Goal: Information Seeking & Learning: Check status

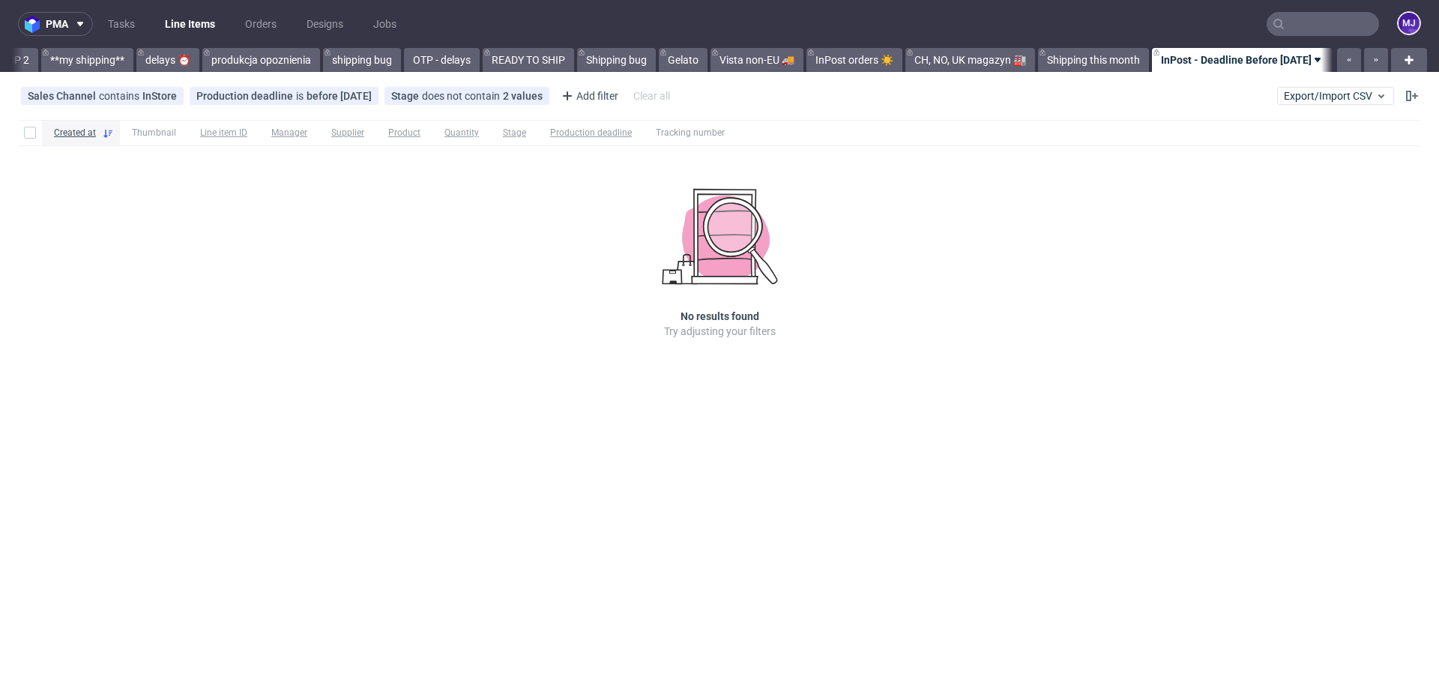
scroll to position [0, 2671]
click at [880, 130] on div at bounding box center [1079, 132] width 684 height 25
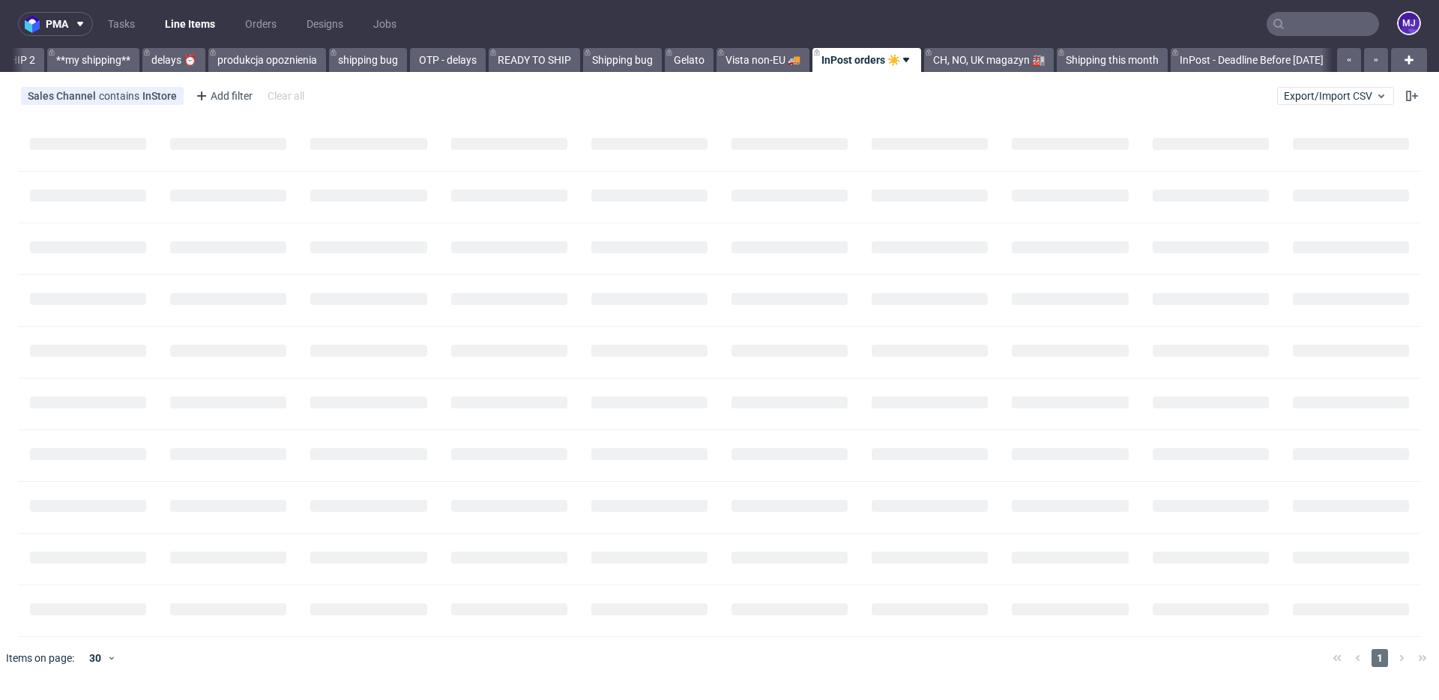
scroll to position [0, 2669]
click at [616, 85] on div "Sales Channel contains InStore Add filter Hide filters Clear all Export/Import …" at bounding box center [719, 96] width 1439 height 36
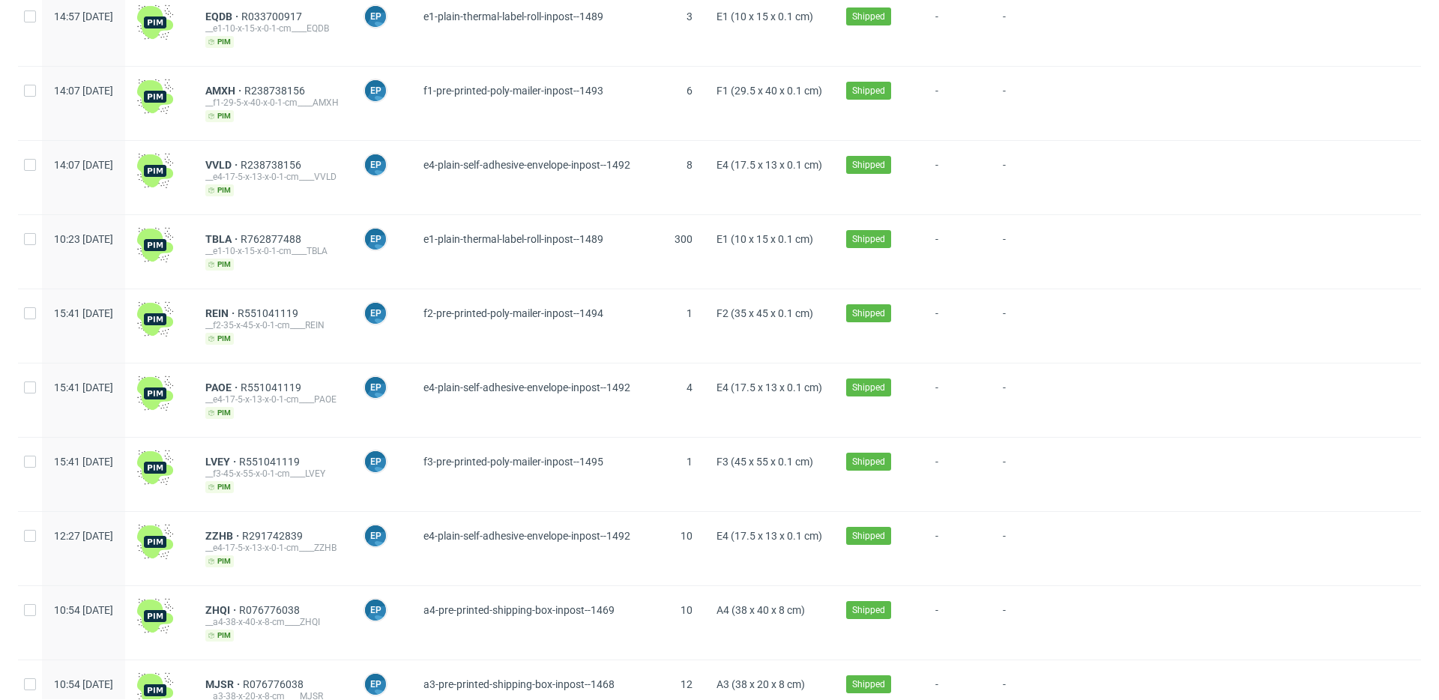
scroll to position [0, 0]
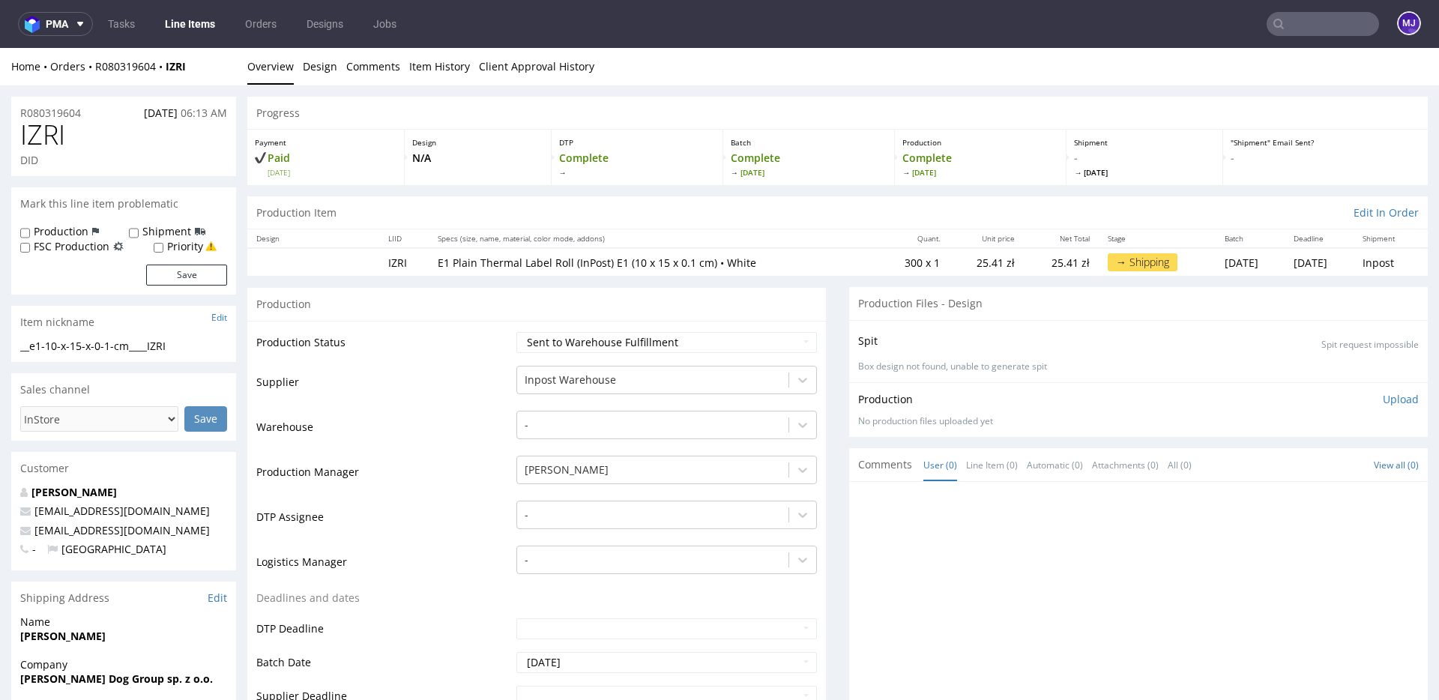
click at [972, 64] on ul "Overview Design Comments Item History Client Approval History" at bounding box center [837, 66] width 1181 height 15
click at [936, 64] on ul "Overview Design Comments Item History Client Approval History" at bounding box center [837, 66] width 1181 height 15
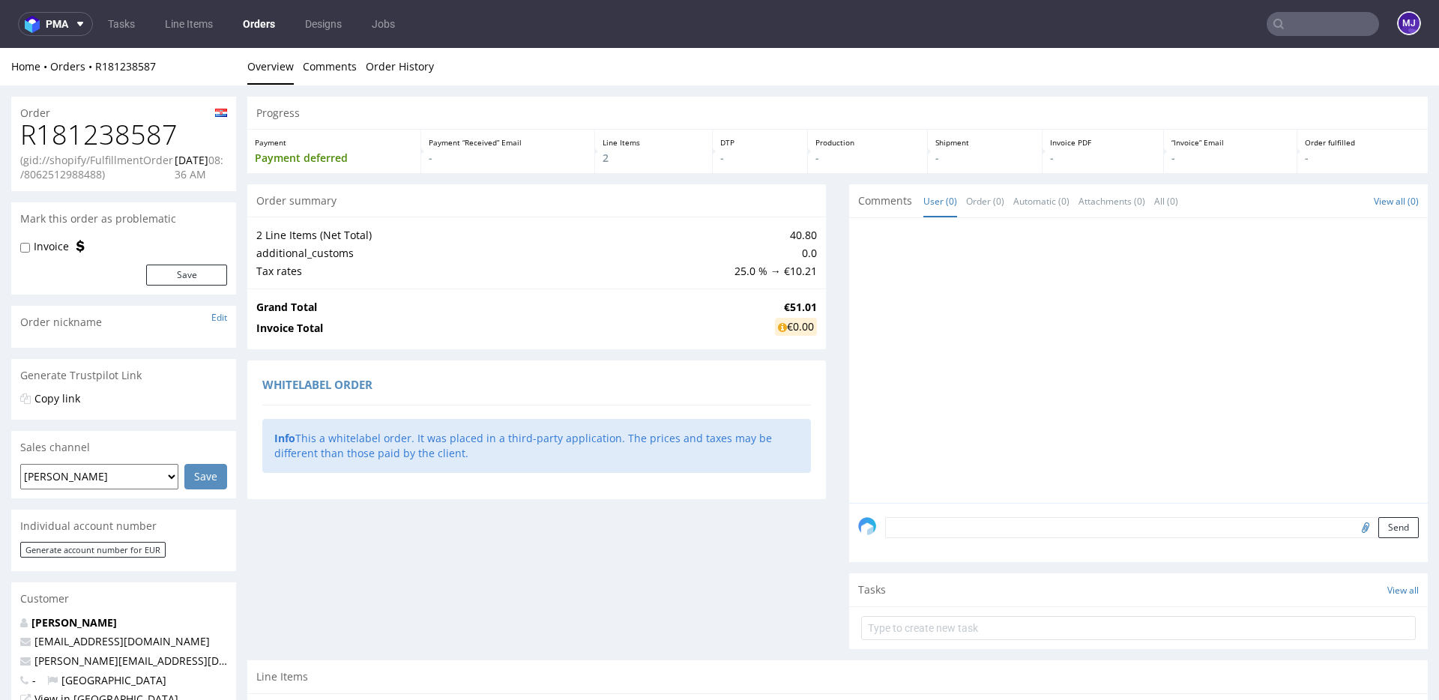
click at [484, 208] on div "Order summary" at bounding box center [536, 200] width 579 height 33
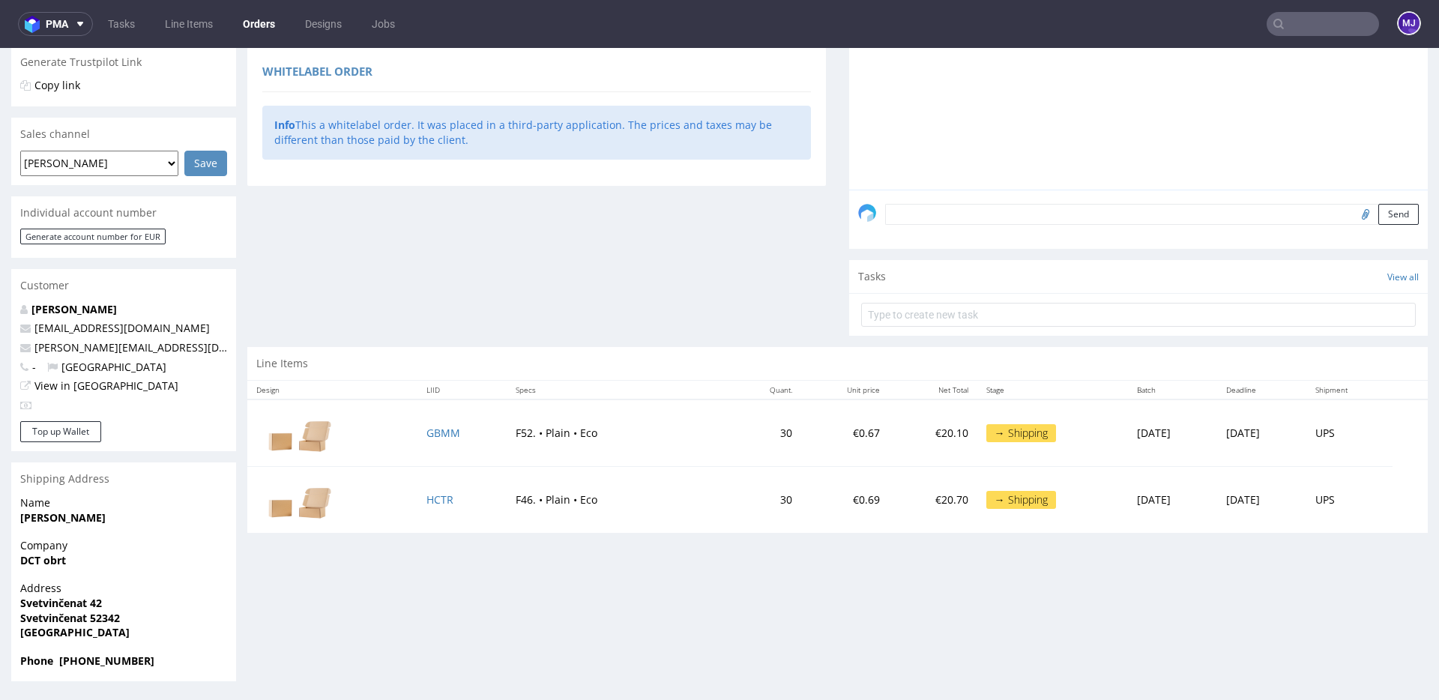
scroll to position [4, 0]
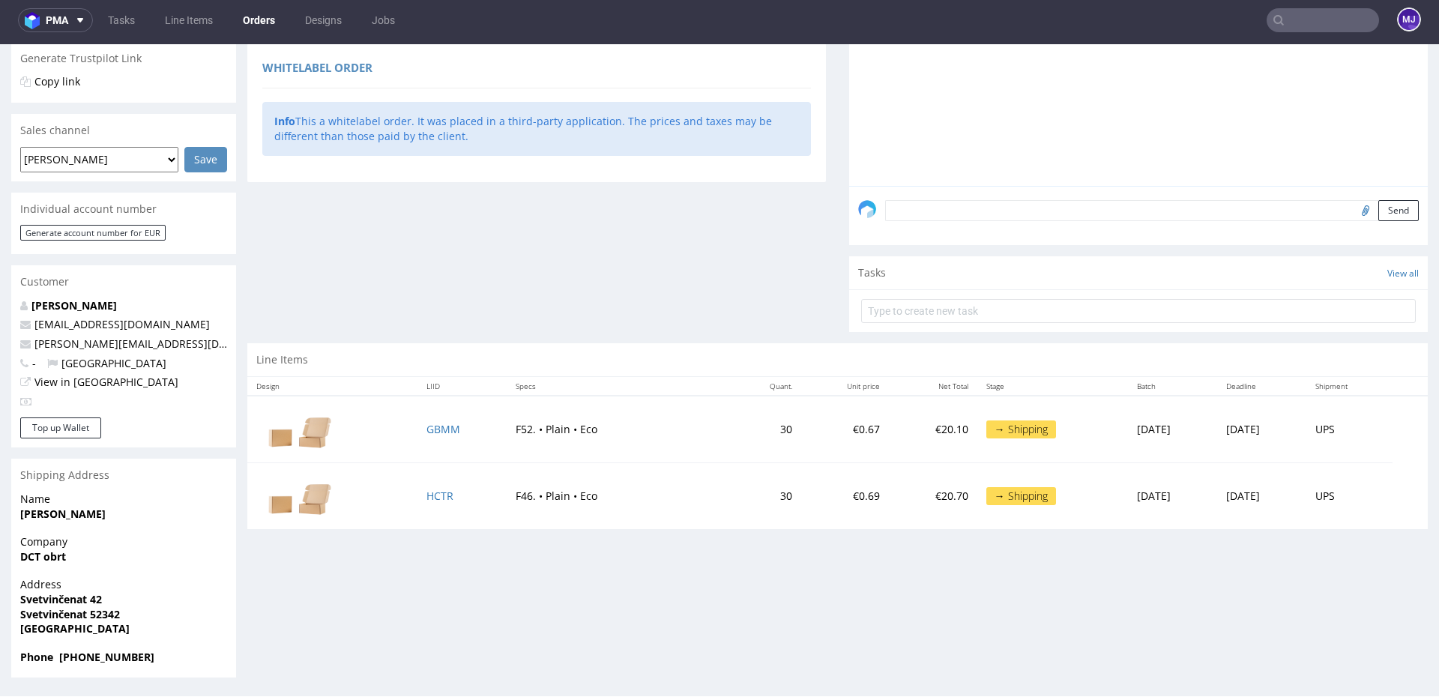
click at [480, 232] on div "Order summary 2 Line Items (Net Total) 40.80 additional_customs 0.0 Tax rates 2…" at bounding box center [536, 105] width 579 height 476
click at [627, 499] on td "F46. • Plain • Eco" at bounding box center [619, 496] width 225 height 67
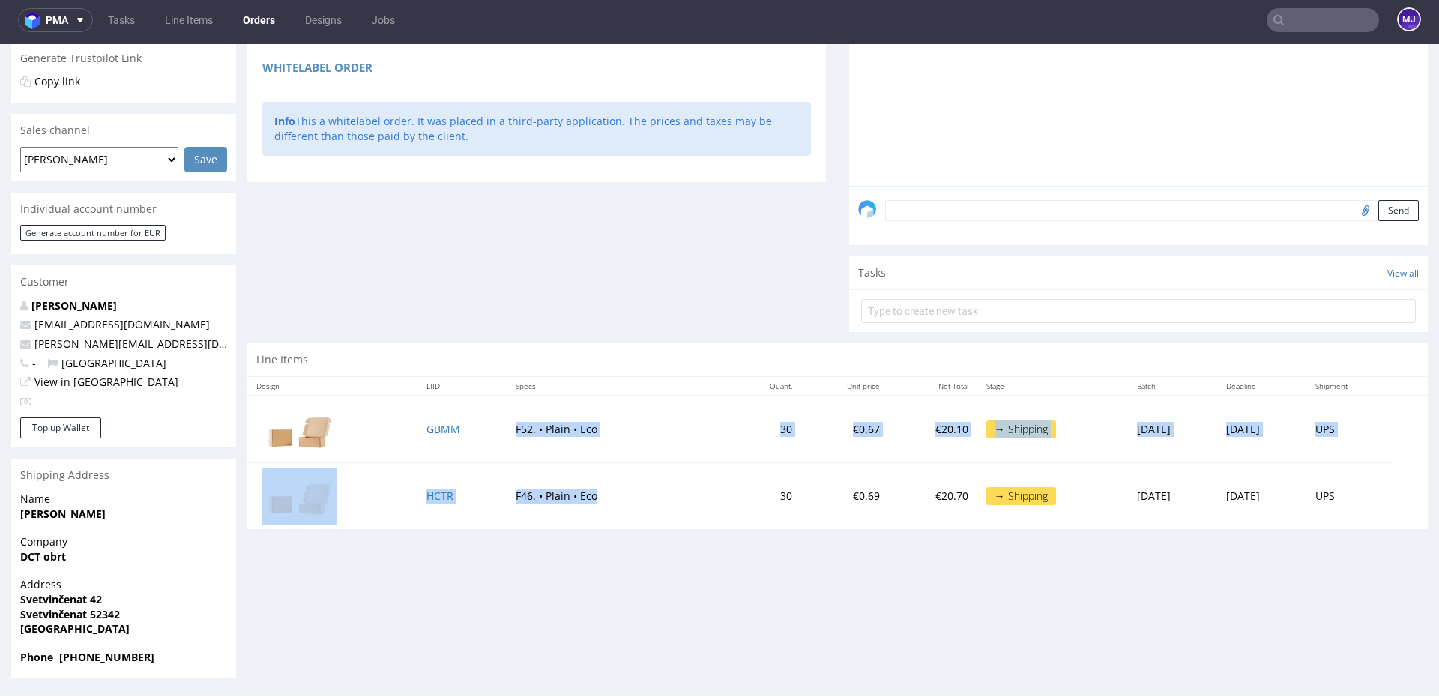
drag, startPoint x: 613, startPoint y: 499, endPoint x: 612, endPoint y: 412, distance: 87.0
click at [612, 412] on tbody "GBMM F52. • Plain • Eco 30 €0.67 €20.10 → Shipping [DATE] [DATE] UPS HCTR F46. …" at bounding box center [837, 463] width 1181 height 134
click at [612, 412] on td "F52. • Plain • Eco" at bounding box center [619, 429] width 225 height 67
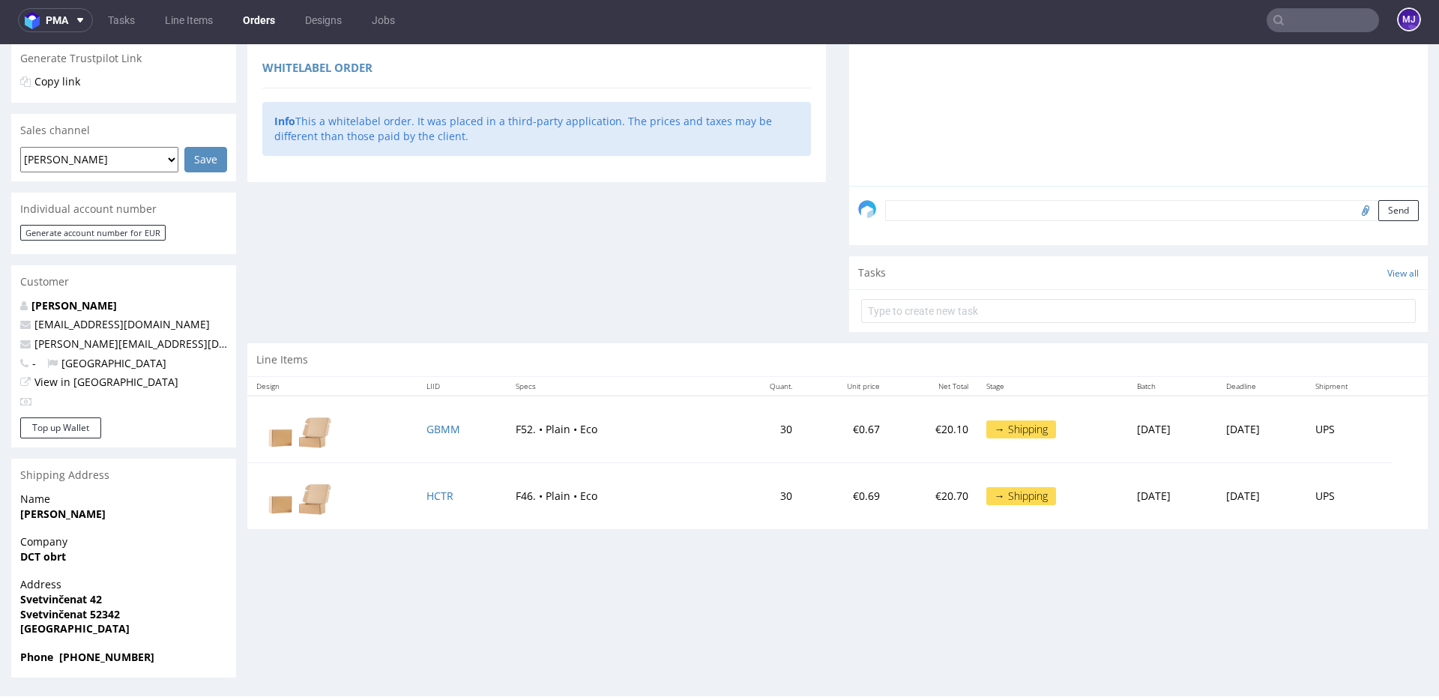
click at [490, 260] on div "Order summary 2 Line Items (Net Total) 40.80 additional_customs 0.0 Tax rates 2…" at bounding box center [536, 105] width 579 height 476
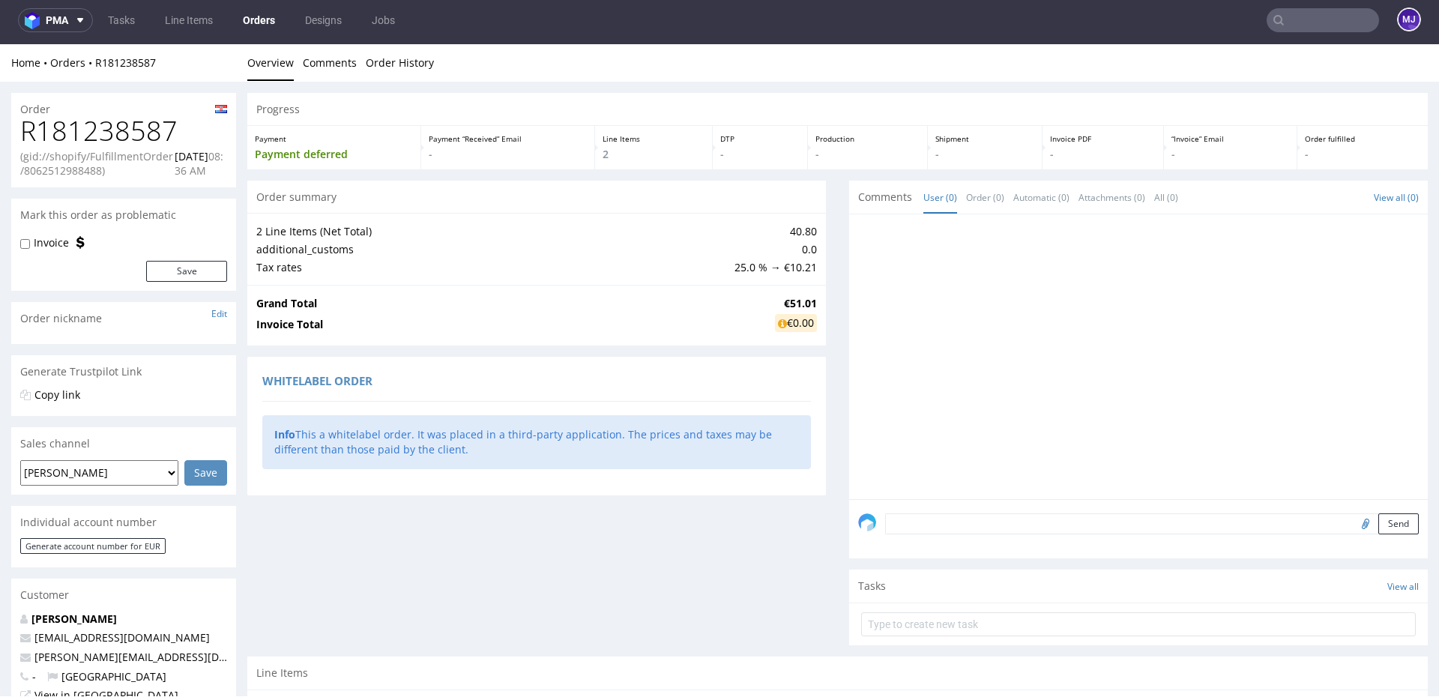
scroll to position [0, 0]
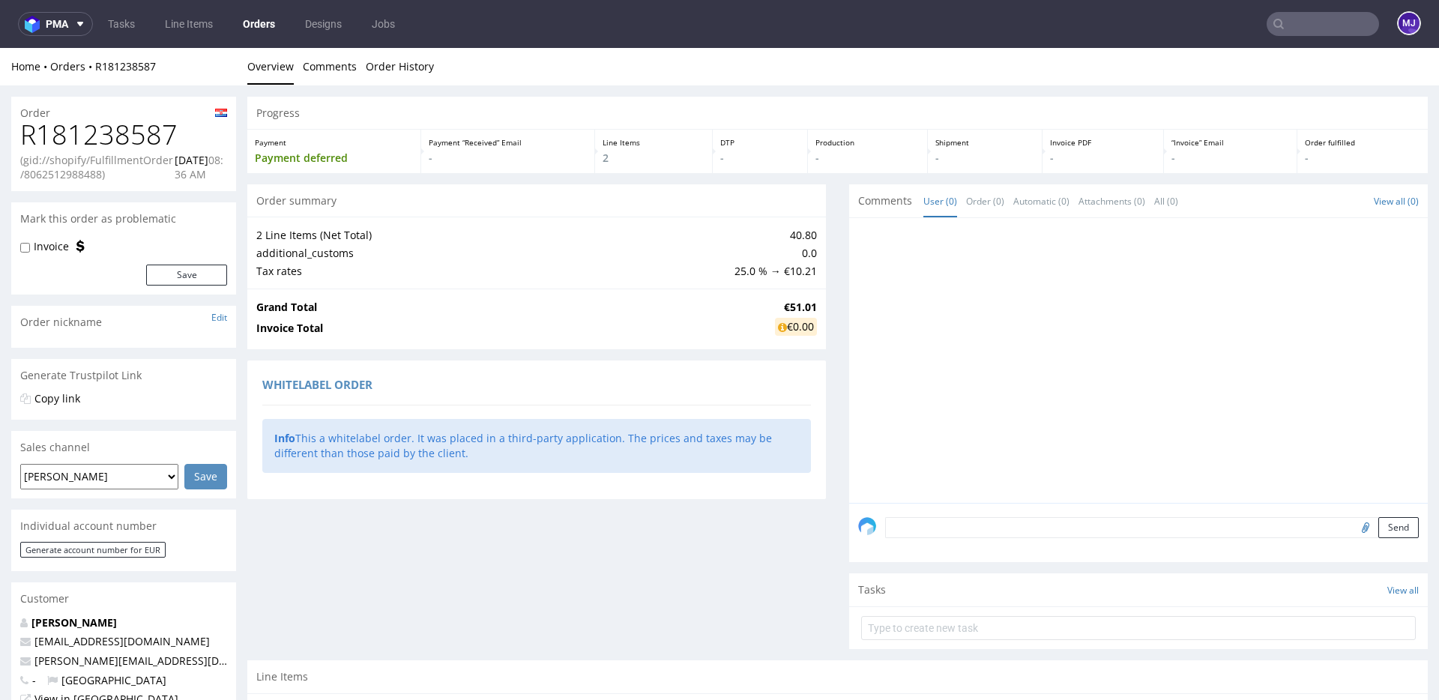
click at [147, 137] on h1 "R181238587" at bounding box center [123, 135] width 207 height 30
copy h1 "R181238587"
